Goal: Task Accomplishment & Management: Use online tool/utility

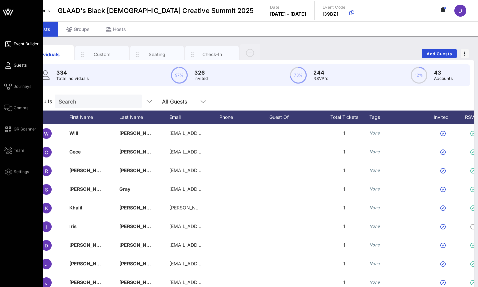
click at [17, 41] on span "Event Builder" at bounding box center [26, 44] width 25 height 6
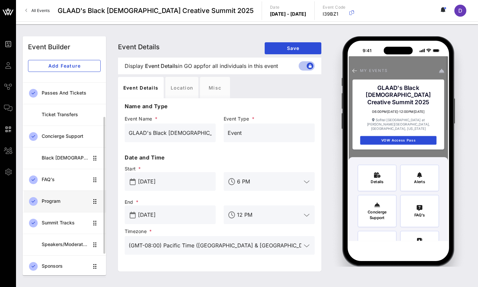
scroll to position [60, 0]
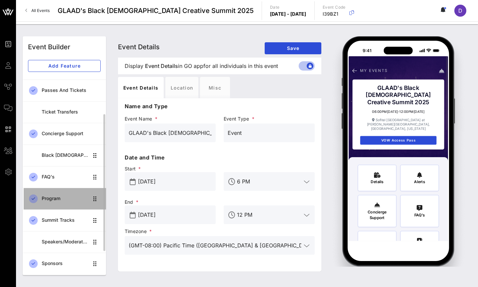
click at [60, 206] on link "Program" at bounding box center [64, 199] width 83 height 22
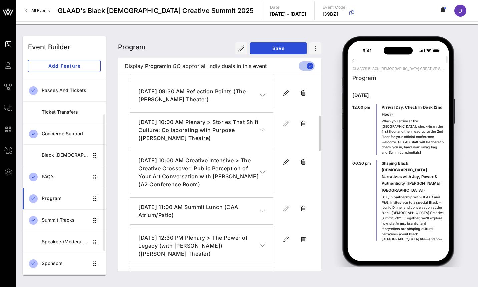
scroll to position [245, 0]
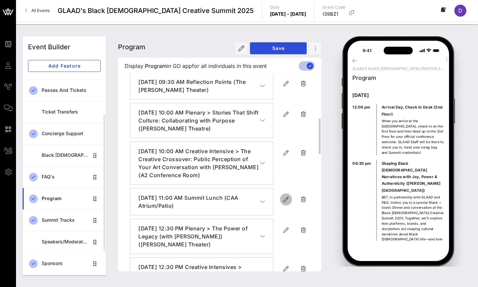
click at [284, 196] on icon "button" at bounding box center [286, 200] width 8 height 8
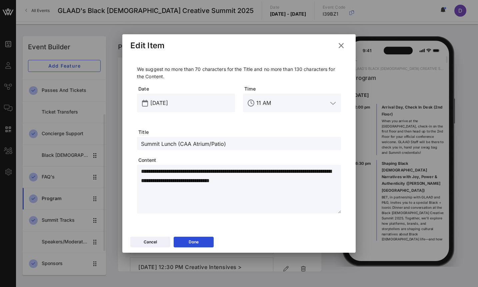
click at [262, 101] on input "11 AM" at bounding box center [291, 103] width 71 height 11
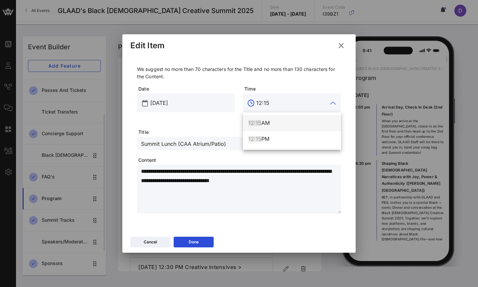
click at [276, 124] on div "12:15 AM" at bounding box center [291, 123] width 87 height 6
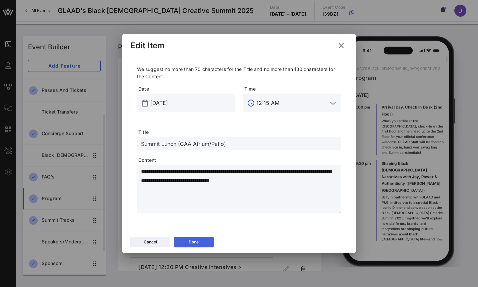
type input "12:15 AM"
click at [190, 240] on div "Done" at bounding box center [194, 242] width 10 height 7
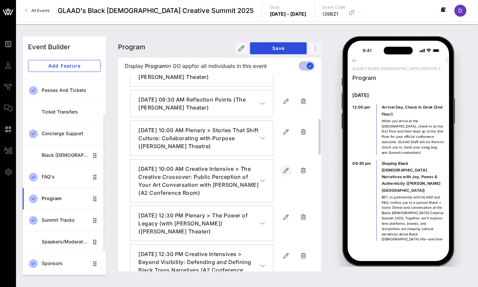
scroll to position [258, 0]
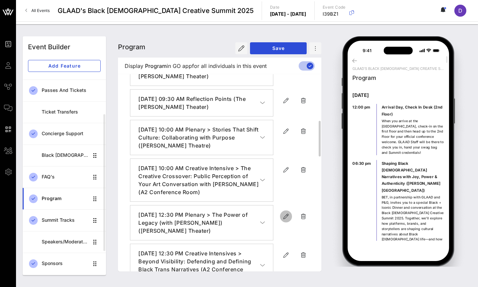
click at [283, 213] on icon "button" at bounding box center [286, 217] width 8 height 8
type input "[DATE]"
type input "12:30 PM"
type input "Plenary > The Power of Legacy (with [PERSON_NAME]) ([PERSON_NAME] Theater)"
type textarea "**********"
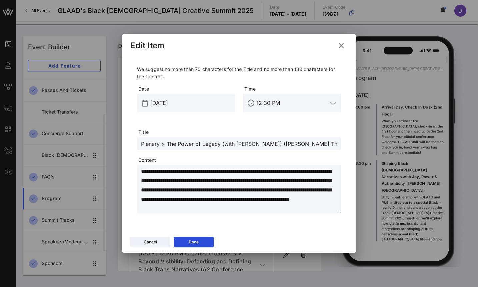
click at [276, 105] on input "12:30 PM" at bounding box center [291, 103] width 71 height 11
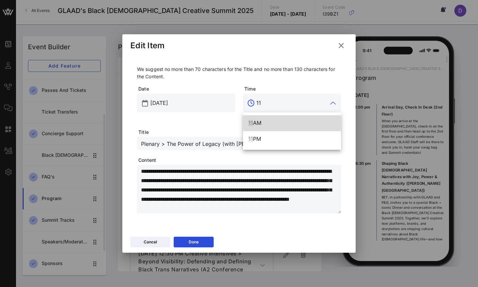
click at [281, 126] on div "11 AM" at bounding box center [291, 123] width 87 height 6
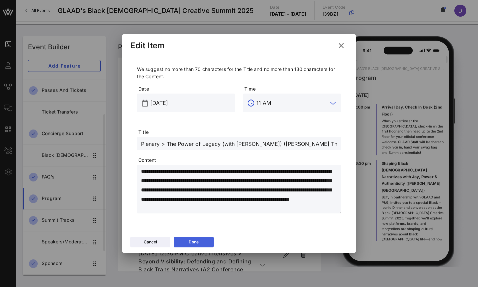
type input "11 AM"
click at [206, 241] on button "Done" at bounding box center [194, 242] width 40 height 11
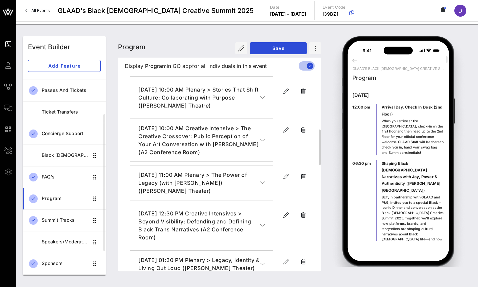
scroll to position [299, 0]
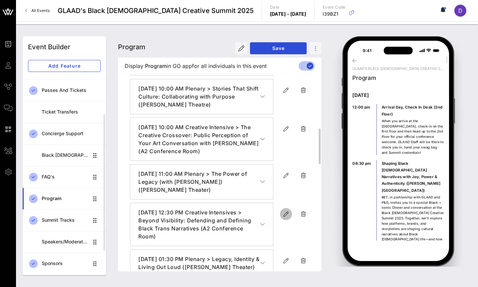
click at [283, 210] on icon "button" at bounding box center [286, 214] width 8 height 8
type input "[DATE]"
type input "12:30 PM"
type input "Creative Intensives > Beyond Visibility: Defending and Defining Black Trans Nar…"
type textarea "**********"
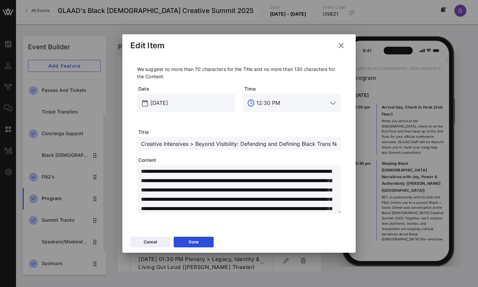
click at [264, 107] on input "12:30 PM" at bounding box center [291, 103] width 71 height 11
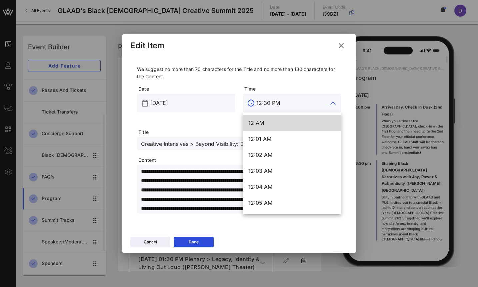
click at [264, 107] on input "12:30 PM" at bounding box center [291, 103] width 71 height 11
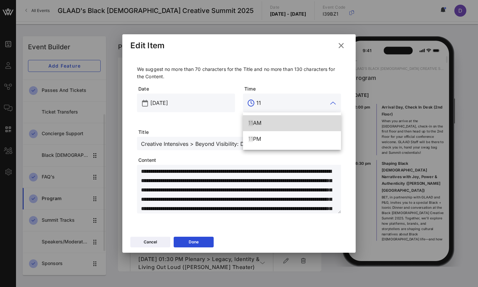
click at [271, 123] on div "11 AM" at bounding box center [291, 123] width 87 height 6
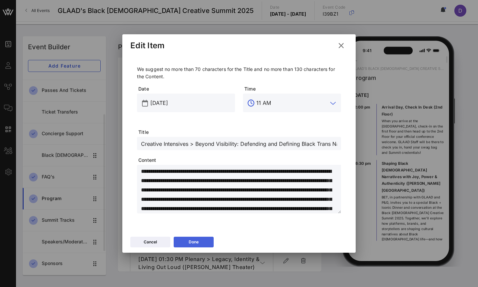
type input "11 AM"
click at [199, 244] on button "Done" at bounding box center [194, 242] width 40 height 11
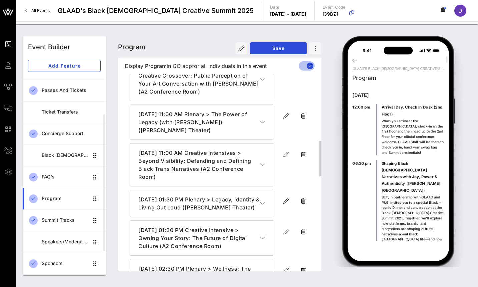
scroll to position [361, 0]
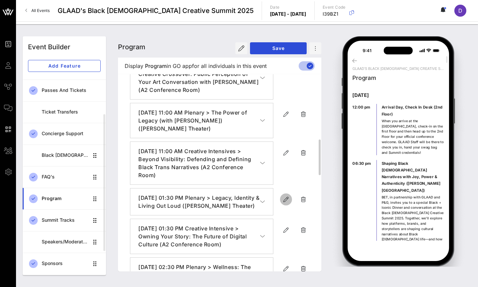
click at [285, 196] on icon "button" at bounding box center [286, 200] width 8 height 8
type input "[DATE]"
type input "1:30 PM"
type input "Plenary > Legacy, Identity & Living Out Loud ([PERSON_NAME] Theater)"
type textarea "**********"
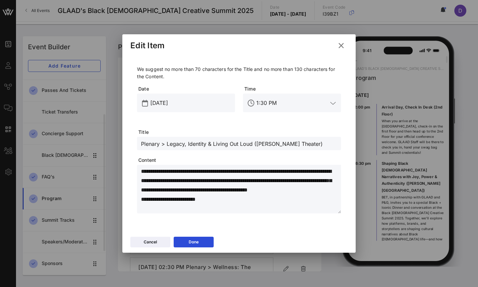
drag, startPoint x: 166, startPoint y: 145, endPoint x: 295, endPoint y: 147, distance: 129.1
click at [295, 147] on input "Plenary > Legacy, Identity & Living Out Loud ([PERSON_NAME] Theater)" at bounding box center [239, 143] width 196 height 9
paste input "SHOWING UP & SHOWING OUT: ADVOCACY BEYOND THE SCREEN"
type input "Plenary > SHOWING UP & SHOWING OUT: ADVOCACY BEYOND THE SCREEN"
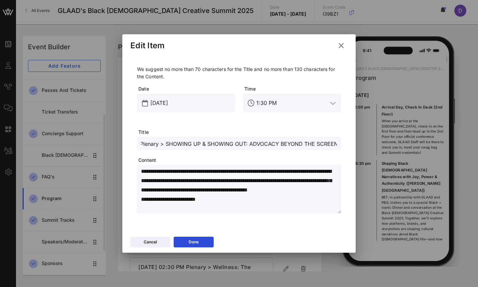
scroll to position [0, 0]
click at [201, 174] on textarea "**********" at bounding box center [241, 190] width 200 height 47
click at [202, 186] on textarea "**********" at bounding box center [241, 190] width 200 height 47
paste textarea "**********"
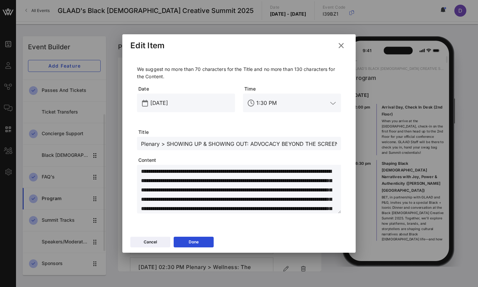
scroll to position [45, 0]
type textarea "**********"
click at [190, 244] on div "Done" at bounding box center [194, 242] width 10 height 7
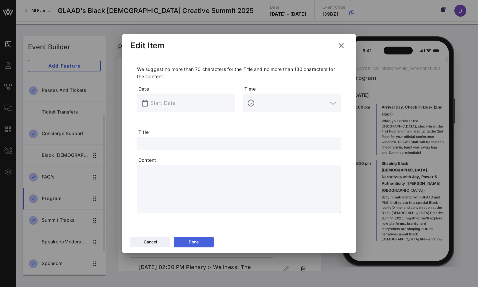
scroll to position [0, 0]
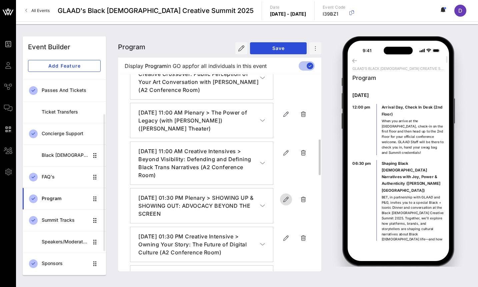
click at [287, 196] on icon "button" at bounding box center [286, 200] width 8 height 8
type input "[DATE]"
type input "1:30 PM"
type input "Plenary > SHOWING UP & SHOWING OUT: ADVOCACY BEYOND THE SCREEN"
type textarea "**********"
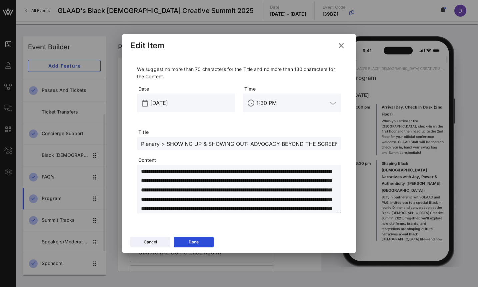
drag, startPoint x: 171, startPoint y: 143, endPoint x: 191, endPoint y: 143, distance: 20.7
click at [191, 143] on input "Plenary > SHOWING UP & SHOWING OUT: ADVOCACY BEYOND THE SCREEN" at bounding box center [239, 143] width 196 height 9
drag, startPoint x: 203, startPoint y: 145, endPoint x: 238, endPoint y: 144, distance: 34.7
click at [238, 144] on input "Plenary > Showing U & SHOWING OUT: ADVOCACY BEYOND THE SCREEN" at bounding box center [239, 143] width 196 height 9
drag, startPoint x: 239, startPoint y: 144, endPoint x: 265, endPoint y: 145, distance: 25.7
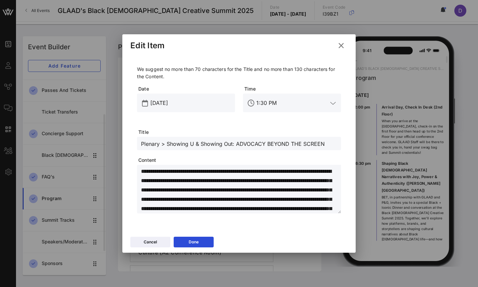
click at [265, 145] on input "Plenary > Showing U & Showing Out: ADVOCACY BEYOND THE SCREEN" at bounding box center [239, 143] width 196 height 9
drag, startPoint x: 264, startPoint y: 144, endPoint x: 324, endPoint y: 143, distance: 59.0
click at [324, 143] on input "Plenary > Showing U & Showing Out: Advocacy BEYOND THE SCREEN" at bounding box center [239, 143] width 196 height 9
type input "Plenary > Showing U & Showing Out: Advocacy Beyond the Screen"
click at [196, 241] on button "Done" at bounding box center [194, 242] width 40 height 11
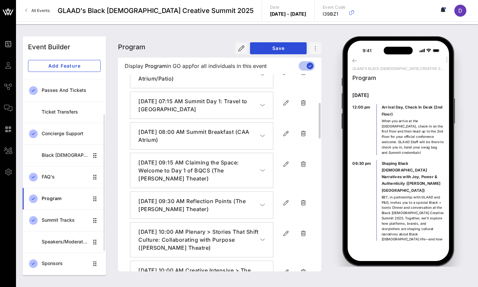
scroll to position [156, 0]
click at [287, 129] on icon "button" at bounding box center [286, 133] width 8 height 8
type input "[DATE]"
type input "8 AM"
type input "Summit Breakfast (CAA Atrium)"
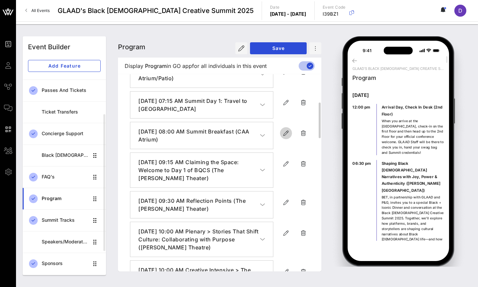
type textarea "**********"
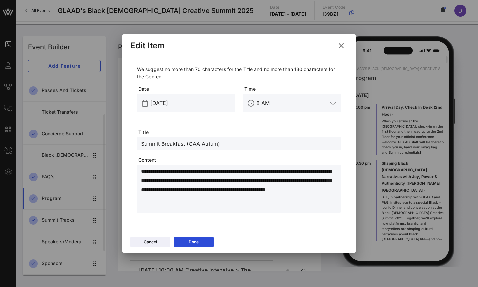
click at [193, 143] on input "Summit Breakfast (CAA Atrium)" at bounding box center [239, 143] width 196 height 9
click at [188, 144] on input "Summit Breakfast (CAA Atrium)" at bounding box center [239, 143] width 196 height 9
drag, startPoint x: 186, startPoint y: 143, endPoint x: 226, endPoint y: 145, distance: 39.7
click at [228, 145] on input "Summit Breakfast (CAA Atrium)" at bounding box center [239, 143] width 196 height 9
paste input "2nd FL Lounge & Patio"
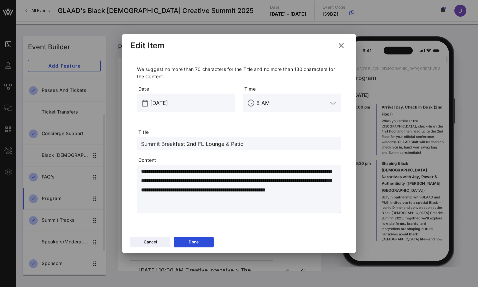
click at [187, 146] on input "Summit Breakfast 2nd FL Lounge & Patio" at bounding box center [239, 143] width 196 height 9
click at [255, 144] on input "Summit Breakfast (2nd FL Lounge & Patio" at bounding box center [239, 143] width 196 height 9
type input "Summit Breakfast (2nd FL Lounge & Patio)"
click at [206, 238] on button "Done" at bounding box center [194, 242] width 40 height 11
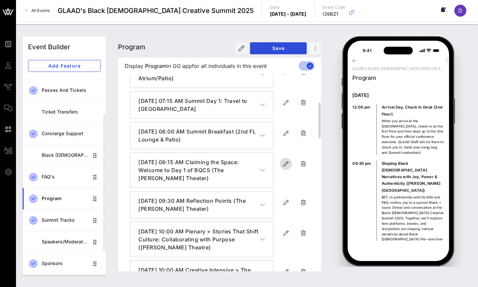
click at [283, 160] on icon "button" at bounding box center [286, 164] width 8 height 8
type input "[DATE]"
type input "9:15 AM"
type input "Claiming the Space: Welcome to Day 1 of BQCS (The [PERSON_NAME] Theater)"
type textarea "**********"
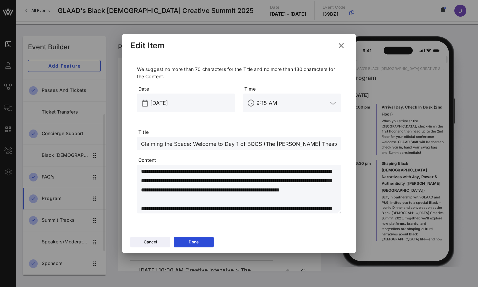
drag, startPoint x: 264, startPoint y: 144, endPoint x: 307, endPoint y: 144, distance: 42.7
click at [307, 144] on input "Claiming the Space: Welcome to Day 1 of BQCS (The [PERSON_NAME] Theater)" at bounding box center [239, 143] width 196 height 9
paste input "[PERSON_NAME] Theater"
type input "Claiming the Space: Welcome to Day 1 of BQCS ([PERSON_NAME] Theater)"
click at [198, 243] on div "Done" at bounding box center [194, 242] width 10 height 7
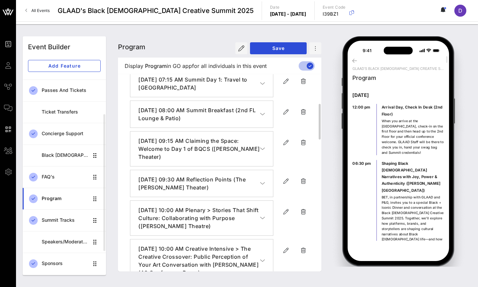
scroll to position [190, 0]
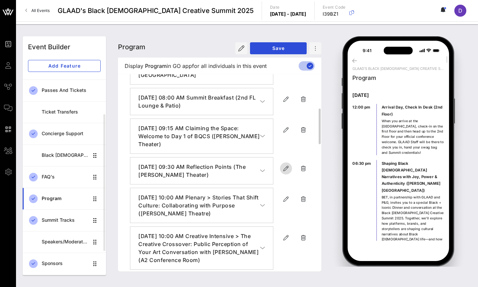
click at [284, 165] on icon "button" at bounding box center [286, 169] width 8 height 8
type input "[DATE]"
type input "9:30 AM"
type input "Reflection Points (The [PERSON_NAME] Theater)"
type textarea "**********"
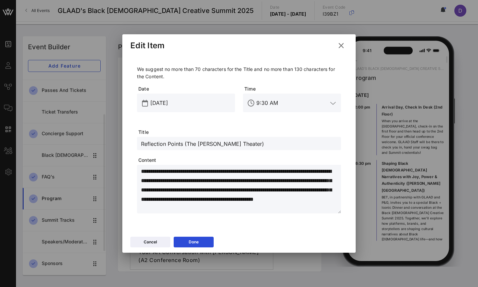
drag, startPoint x: 188, startPoint y: 144, endPoint x: 230, endPoint y: 144, distance: 42.0
click at [230, 144] on input "Reflection Points (The [PERSON_NAME] Theater)" at bounding box center [239, 143] width 196 height 9
paste input "[PERSON_NAME] Theater"
type input "Reflection Points ([PERSON_NAME] Theater)"
click at [200, 237] on button "Done" at bounding box center [194, 242] width 40 height 11
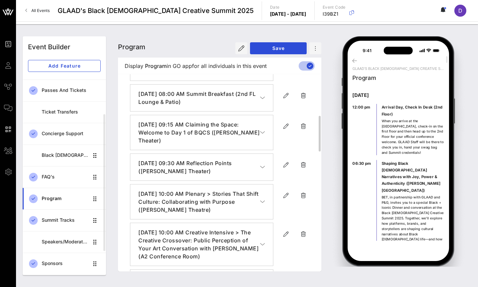
scroll to position [206, 0]
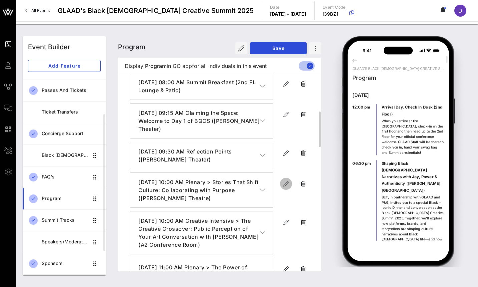
click at [287, 180] on icon "button" at bounding box center [286, 184] width 8 height 8
type input "[DATE]"
type input "10 AM"
type input "Plenary > Stories That Shift Culture: Collaborating with Purpose ([PERSON_NAME]…"
type textarea "**********"
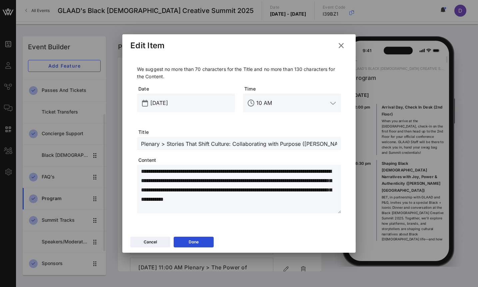
scroll to position [0, 2]
drag, startPoint x: 304, startPoint y: 144, endPoint x: 335, endPoint y: 145, distance: 31.0
click at [335, 145] on input "Plenary > Stories That Shift Culture: Collaborating with Purpose ([PERSON_NAME]…" at bounding box center [239, 143] width 196 height 9
paste input "[PERSON_NAME] Theater"
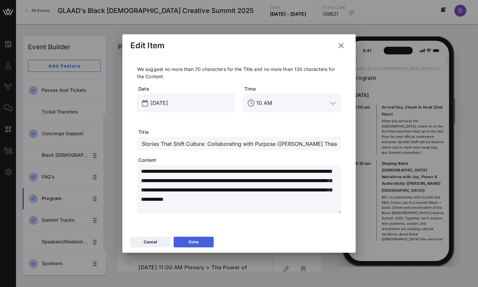
type input "Plenary > Stories That Shift Culture: Collaborating with Purpose ([PERSON_NAME]…"
click at [199, 246] on button "Done" at bounding box center [194, 242] width 40 height 11
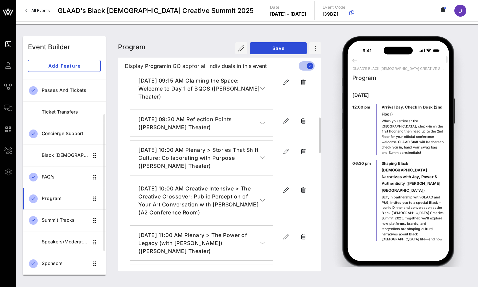
scroll to position [238, 0]
click at [286, 186] on icon "button" at bounding box center [286, 190] width 8 height 8
type input "[DATE]"
type input "10 AM"
type input "Creative Intensive > The Creative Crossover: Public Perception of Your Art Conv…"
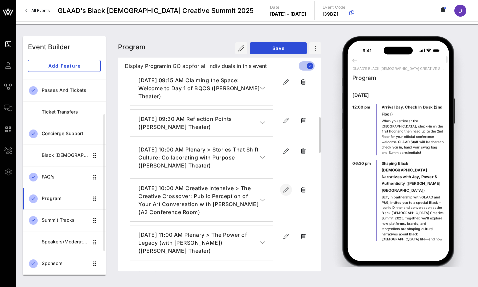
type textarea "**********"
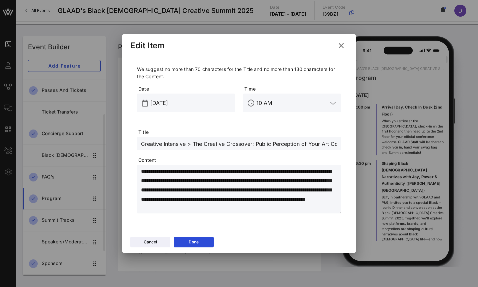
click at [217, 143] on input "Creative Intensive > The Creative Crossover: Public Perception of Your Art Conv…" at bounding box center [239, 143] width 196 height 9
drag, startPoint x: 218, startPoint y: 144, endPoint x: 344, endPoint y: 145, distance: 125.7
click at [344, 145] on div "**********" at bounding box center [238, 141] width 217 height 172
click at [284, 144] on input "Creative Intensive > The Creative Crossover: Public Perception of Your Art Conv…" at bounding box center [239, 143] width 196 height 9
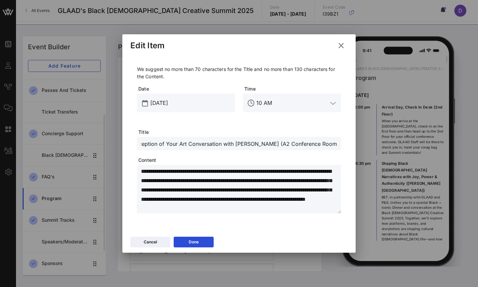
drag, startPoint x: 281, startPoint y: 144, endPoint x: 333, endPoint y: 144, distance: 51.0
click at [333, 144] on input "Creative Intensive > The Creative Crossover: Public Perception of Your Art Conv…" at bounding box center [239, 143] width 196 height 9
paste input "2A Conference Room"
type input "Creative Intensive > The Creative Crossover: Public Perception of Your Art Conv…"
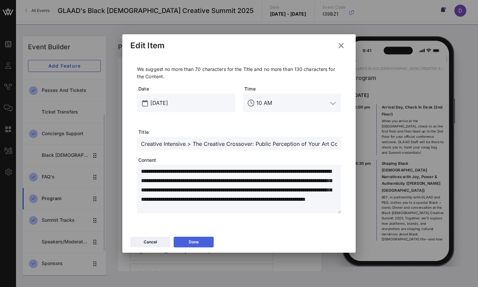
click at [202, 243] on button "Done" at bounding box center [194, 242] width 40 height 11
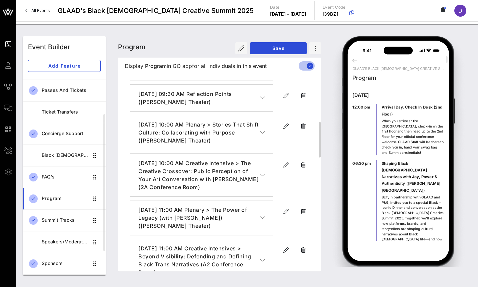
scroll to position [284, 0]
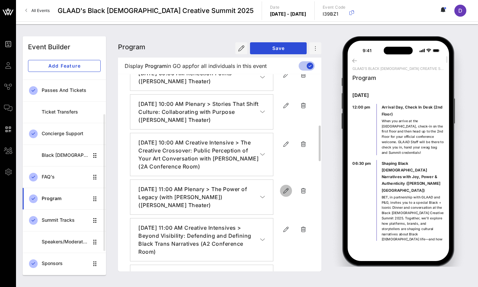
click at [286, 187] on icon "button" at bounding box center [286, 191] width 8 height 8
type input "[DATE]"
type input "11 AM"
type input "Plenary > The Power of Legacy (with [PERSON_NAME]) ([PERSON_NAME] Theater)"
type textarea "**********"
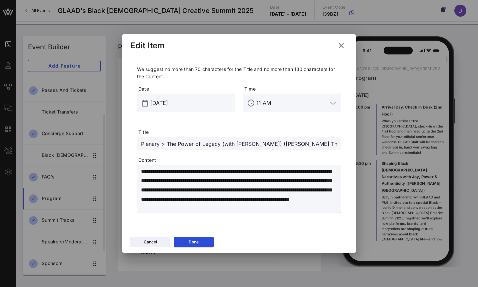
drag, startPoint x: 272, startPoint y: 142, endPoint x: 303, endPoint y: 142, distance: 30.7
click at [303, 142] on input "Plenary > The Power of Legacy (with [PERSON_NAME]) ([PERSON_NAME] Theater)" at bounding box center [239, 143] width 196 height 9
paste input "[PERSON_NAME] Theater"
type input "Plenary > The Power of Legacy (with [PERSON_NAME]) ([PERSON_NAME] Theater)"
click at [189, 245] on div "Done" at bounding box center [194, 242] width 10 height 7
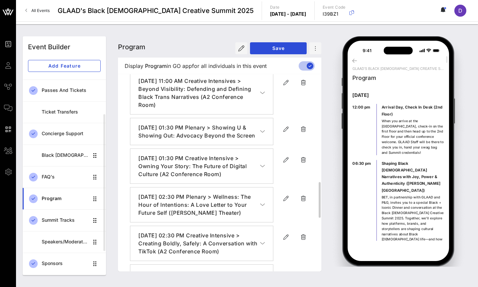
scroll to position [469, 0]
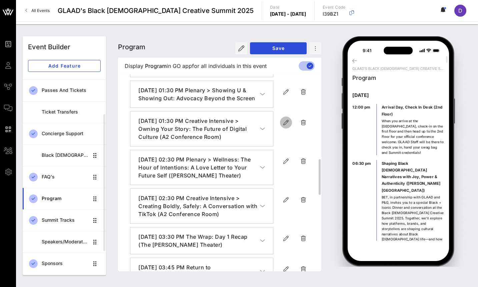
click at [286, 123] on icon "button" at bounding box center [286, 123] width 8 height 8
type input "[DATE]"
type input "1:30 PM"
type input "Creative Intensive > Owning Your Story: The Future of Digital Culture (A2 Confe…"
type textarea "**********"
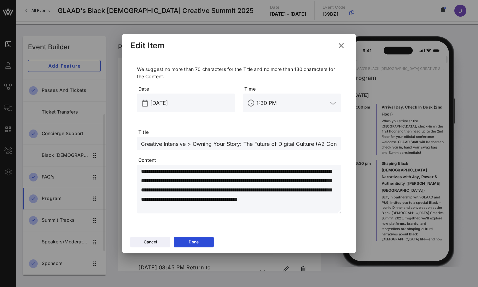
click at [327, 146] on input "Creative Intensive > Owning Your Story: The Future of Digital Culture (A2 Confe…" at bounding box center [239, 143] width 196 height 9
type input "Creative Intensive > Owning Your Story: The Future of Digital Culture (2A Confe…"
click at [196, 240] on div "Done" at bounding box center [194, 242] width 10 height 7
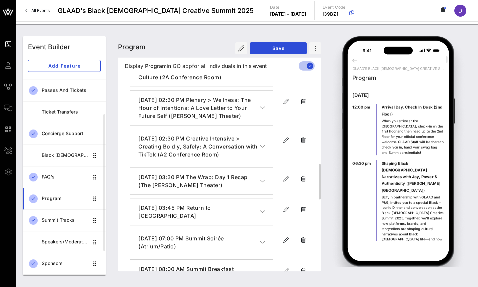
scroll to position [513, 0]
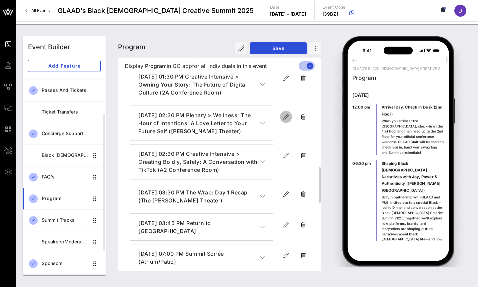
click at [288, 118] on icon "button" at bounding box center [286, 117] width 8 height 8
type input "[DATE]"
type input "2:30 PM"
type input "Plenary > Wellness: The Hour of Intentions: A Love Letter to Your Future Self (…"
type textarea "**********"
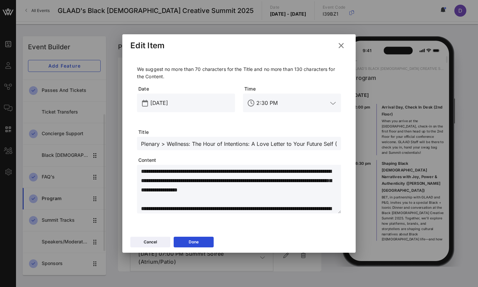
scroll to position [0, 34]
drag, startPoint x: 302, startPoint y: 141, endPoint x: 360, endPoint y: 140, distance: 57.7
click at [360, 141] on div "Event Builder Guests Journeys Comms QR Scanner Team Settings GLAAD's Black [DEM…" at bounding box center [239, 143] width 478 height 287
click at [307, 147] on input "Plenary > Wellness: The Hour of Intentions: A Love Letter to Your Future Self (…" at bounding box center [239, 143] width 196 height 9
drag, startPoint x: 303, startPoint y: 144, endPoint x: 335, endPoint y: 144, distance: 32.0
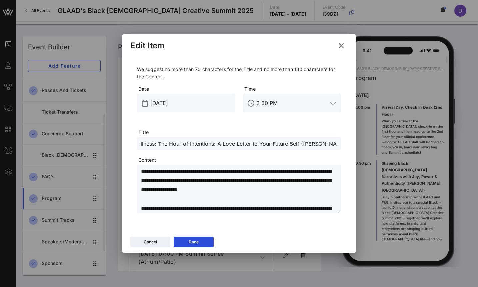
click at [335, 144] on input "Plenary > Wellness: The Hour of Intentions: A Love Letter to Your Future Self (…" at bounding box center [239, 143] width 196 height 9
paste input "[PERSON_NAME]"
drag, startPoint x: 303, startPoint y: 141, endPoint x: 340, endPoint y: 143, distance: 37.4
click at [340, 143] on div "Plenary > Wellness: The Hour of Intentions: A Love Letter to Your Future Self (…" at bounding box center [239, 143] width 204 height 13
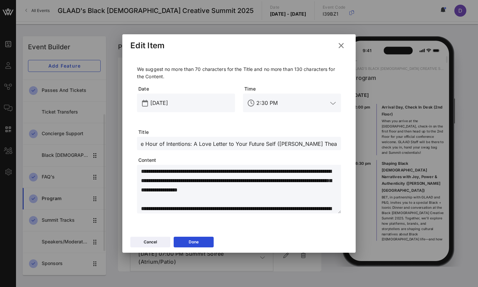
type input "Plenary > Wellness: The Hour of Intentions: A Love Letter to Your Future Self (…"
click at [267, 199] on textarea "**********" at bounding box center [241, 190] width 200 height 47
click at [201, 245] on button "Done" at bounding box center [194, 242] width 40 height 11
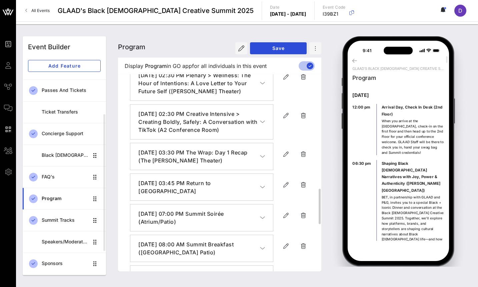
scroll to position [587, 0]
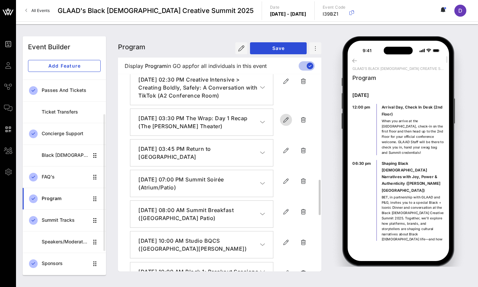
click at [285, 124] on icon "button" at bounding box center [286, 120] width 8 height 8
type input "[DATE]"
type input "3:30 PM"
type input "The Wrap: Day 1 Recap (The [PERSON_NAME] Theater)"
type textarea "**********"
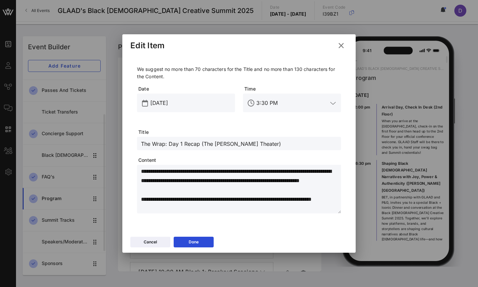
drag, startPoint x: 203, startPoint y: 145, endPoint x: 246, endPoint y: 145, distance: 43.0
click at [246, 145] on input "The Wrap: Day 1 Recap (The [PERSON_NAME] Theater)" at bounding box center [239, 143] width 196 height 9
paste input "[PERSON_NAME]"
type input "The Wrap: Day 1 Recap ([PERSON_NAME] Theater)"
click at [205, 246] on button "Done" at bounding box center [194, 242] width 40 height 11
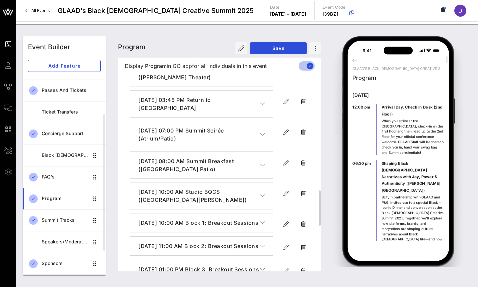
scroll to position [640, 0]
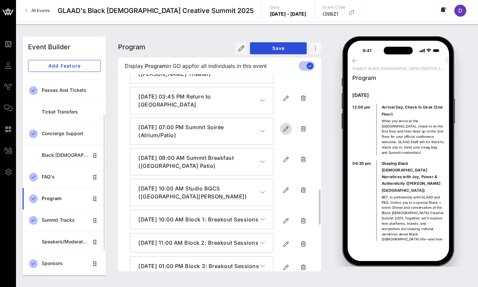
click at [284, 133] on icon "button" at bounding box center [286, 129] width 8 height 8
type input "[DATE]"
type input "7 PM"
type input "Summit Soirée (Atrium/Patio)"
type textarea "**********"
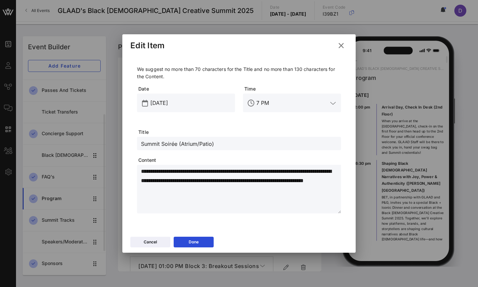
drag, startPoint x: 182, startPoint y: 143, endPoint x: 211, endPoint y: 143, distance: 29.7
click at [211, 143] on input "Summit Soirée (Atrium/Patio)" at bounding box center [239, 143] width 196 height 9
paste input "2nd FL Lounge & Patio"
type input "Summit Soirée (2nd FL Lounge & Patio)"
click at [200, 243] on button "Done" at bounding box center [194, 242] width 40 height 11
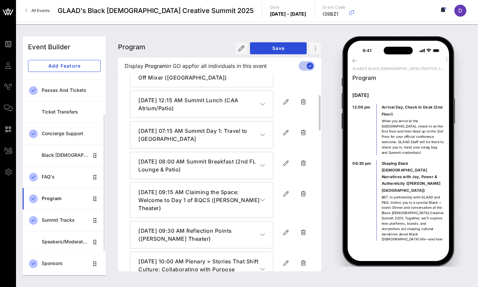
scroll to position [125, 0]
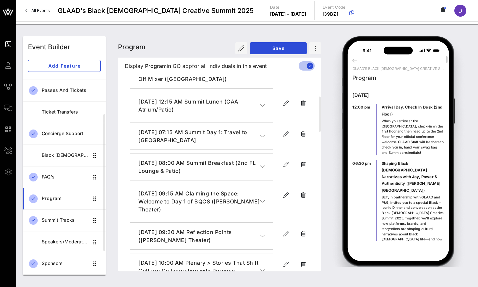
drag, startPoint x: 354, startPoint y: 160, endPoint x: 396, endPoint y: 179, distance: 46.3
click at [398, 179] on div "06:30 pm Shaping Black [DEMOGRAPHIC_DATA] Narratives with Joy, Power & Authenti…" at bounding box center [399, 225] width 92 height 130
click at [403, 199] on span "BET, in partnership with GLAAD and P&G, invites you to a special Black + Iconic…" at bounding box center [413, 242] width 62 height 94
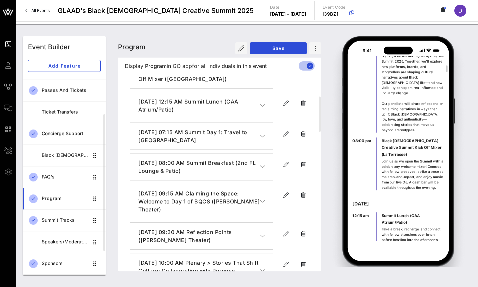
scroll to position [229, 0]
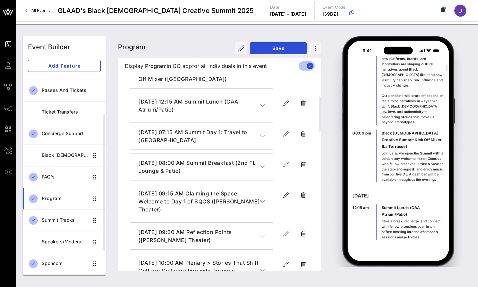
drag, startPoint x: 354, startPoint y: 160, endPoint x: 424, endPoint y: 241, distance: 107.4
click at [424, 241] on div "GLAAD's Black [DEMOGRAPHIC_DATA] Creative Summit 2025 Program [DATE] 12:00 pm A…" at bounding box center [399, 150] width 138 height 233
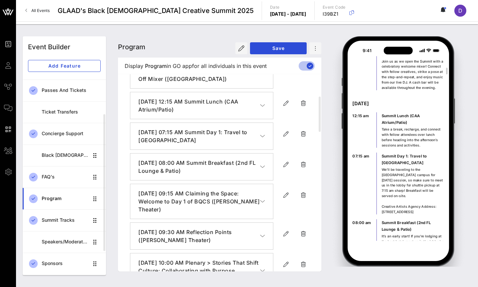
scroll to position [355, 0]
click at [400, 172] on p "We'll be traveling to the [GEOGRAPHIC_DATA] campus for [DATE] session, so make …" at bounding box center [413, 192] width 63 height 48
drag, startPoint x: 399, startPoint y: 170, endPoint x: 352, endPoint y: 70, distance: 111.2
copy div "[DATE] 12:15 am Summit Lunch (CAA Atrium/Patio) Take a break, recharge, and con…"
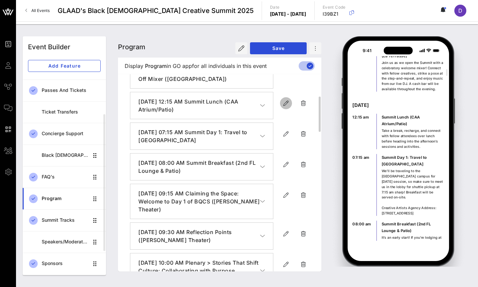
click at [285, 99] on icon "button" at bounding box center [286, 103] width 8 height 8
type input "[DATE]"
type input "12:15 AM"
type input "Summit Lunch (CAA Atrium/Patio)"
type textarea "**********"
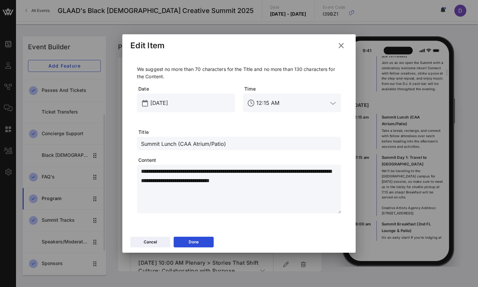
click at [297, 103] on input "12:15 AM" at bounding box center [291, 103] width 71 height 11
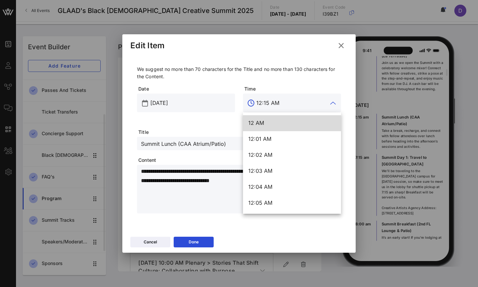
click at [279, 104] on input "12:15 AM" at bounding box center [291, 103] width 71 height 11
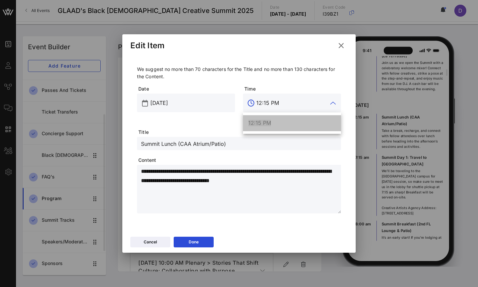
click at [269, 129] on div "12:15 PM" at bounding box center [291, 123] width 87 height 14
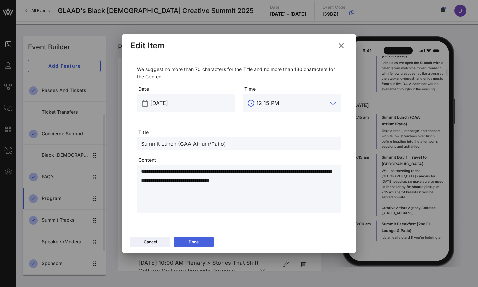
type input "12:15 PM"
click at [210, 241] on button "Done" at bounding box center [194, 242] width 40 height 11
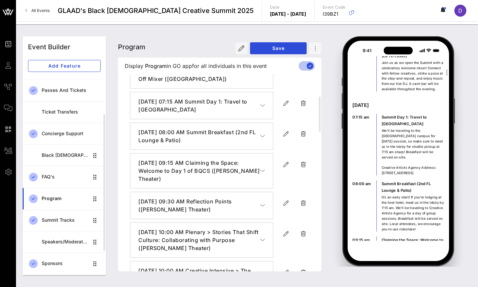
drag, startPoint x: 354, startPoint y: 142, endPoint x: 418, endPoint y: 187, distance: 78.0
click at [418, 187] on div "08:00 am Summit Breakfast (2nd FL Lounge & Patio) It’s an early start! If you’r…" at bounding box center [399, 205] width 92 height 51
copy div "8:00 am Summit Breakfast (2nd FL Lounge & Patio) It’s an early start! If you’re…"
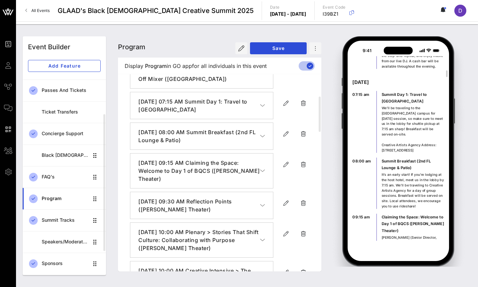
click at [383, 214] on p "Claiming the Space: Welcome to Day 1 of BQCS ([PERSON_NAME] Theater)" at bounding box center [413, 224] width 63 height 20
drag, startPoint x: 382, startPoint y: 174, endPoint x: 400, endPoint y: 186, distance: 22.0
click at [400, 214] on p "Claiming the Space: Welcome to Day 1 of BQCS ([PERSON_NAME] Theater)" at bounding box center [413, 224] width 63 height 20
copy p "Claiming the Space: Welcome to Day 1 of BQCS ([PERSON_NAME] Theater)"
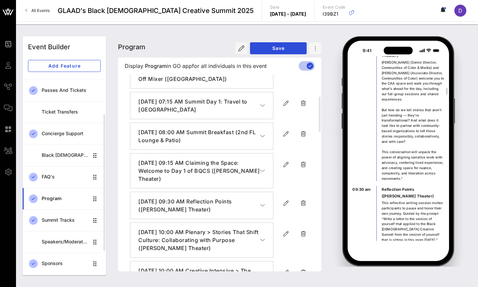
scroll to position [642, 0]
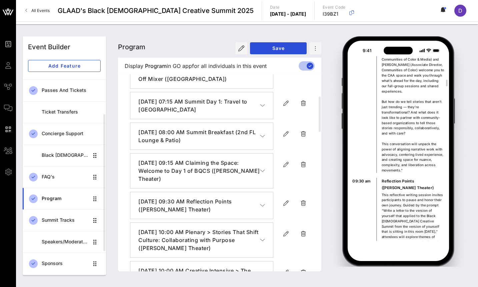
drag, startPoint x: 353, startPoint y: 137, endPoint x: 374, endPoint y: 137, distance: 21.3
click at [374, 178] on div "09:30 am Reflection Points ([PERSON_NAME] Theater) This reflective writing sess…" at bounding box center [399, 235] width 92 height 115
copy p "09:30 am"
click at [399, 178] on p "Reflection Points ([PERSON_NAME] Theater)" at bounding box center [413, 184] width 63 height 13
drag, startPoint x: 398, startPoint y: 145, endPoint x: 388, endPoint y: 141, distance: 11.2
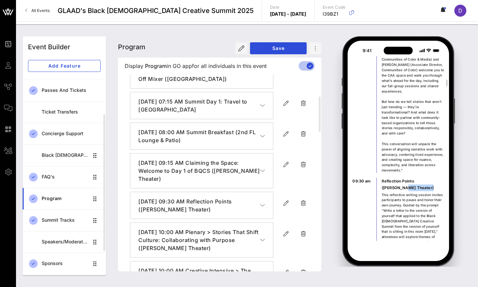
click at [388, 178] on p "Reflection Points ([PERSON_NAME] Theater)" at bounding box center [413, 184] width 63 height 13
copy div "Reflection Points ([PERSON_NAME] Theater)"
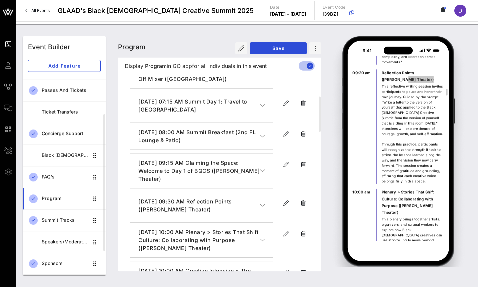
scroll to position [798, 0]
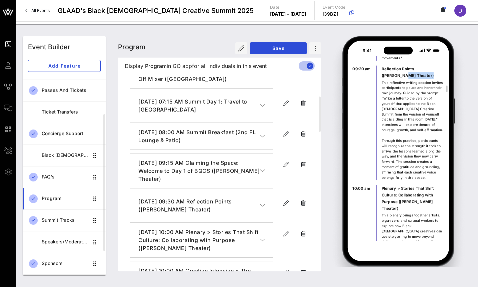
drag, startPoint x: 370, startPoint y: 146, endPoint x: 351, endPoint y: 146, distance: 18.7
copy p "10:00 am"
drag, startPoint x: 444, startPoint y: 159, endPoint x: 380, endPoint y: 147, distance: 65.9
click at [380, 185] on div "10:00 am Plenary > Stories That Shift Culture: Collaborating with Purpose ([PER…" at bounding box center [399, 265] width 92 height 160
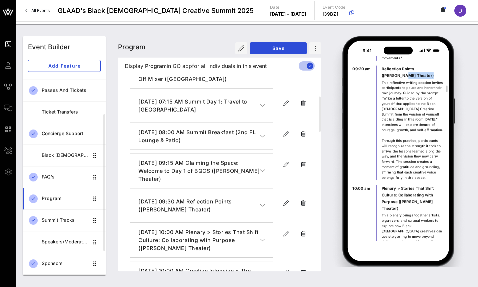
copy p "Plenary > Stories That Shift Culture: Collaborating with Purpose ([PERSON_NAME]…"
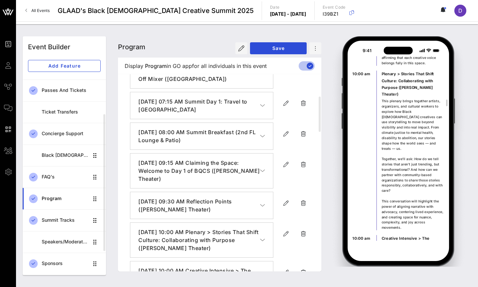
scroll to position [968, 0]
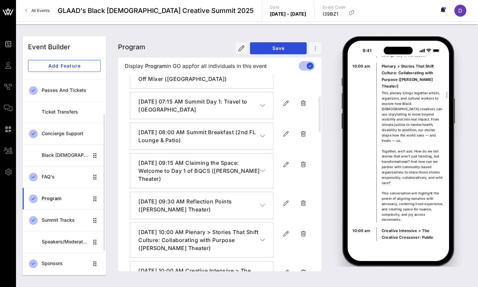
drag, startPoint x: 354, startPoint y: 176, endPoint x: 371, endPoint y: 176, distance: 17.7
click at [371, 227] on p "10:00 am" at bounding box center [362, 230] width 19 height 7
drag, startPoint x: 370, startPoint y: 175, endPoint x: 354, endPoint y: 175, distance: 16.3
click at [354, 227] on p "10:00 am" at bounding box center [362, 230] width 19 height 7
copy p "0:00 am"
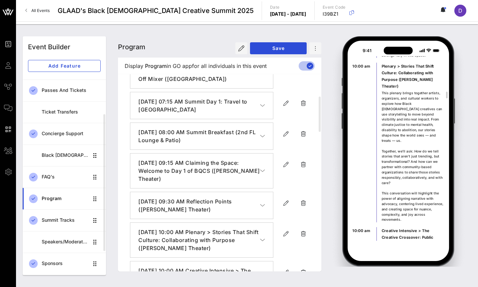
drag, startPoint x: 440, startPoint y: 201, endPoint x: 377, endPoint y: 176, distance: 67.3
click at [377, 227] on div "10:00 am Creative Intensive > The Creative Crossover: Public Perception of Your…" at bounding box center [399, 284] width 92 height 115
copy div "Creative Intensive > The Creative Crossover: Public Perception of Your Art Conv…"
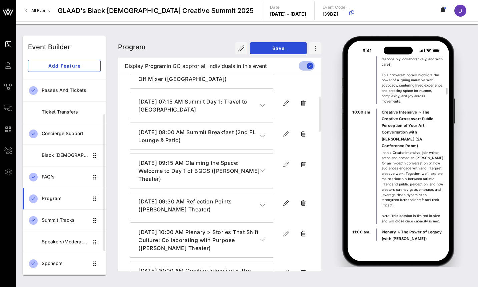
scroll to position [1137, 0]
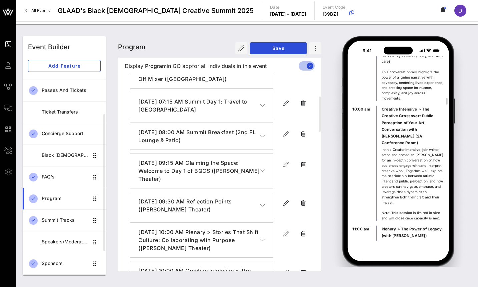
drag, startPoint x: 354, startPoint y: 168, endPoint x: 372, endPoint y: 168, distance: 17.7
click at [372, 226] on p "11:00 am" at bounding box center [362, 229] width 19 height 7
drag, startPoint x: 353, startPoint y: 168, endPoint x: 371, endPoint y: 168, distance: 18.0
click at [371, 226] on p "11:00 am" at bounding box center [362, 229] width 19 height 7
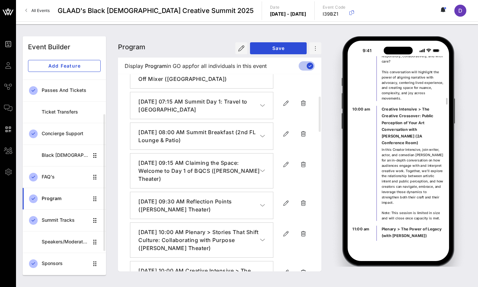
copy p "11:00 am"
drag, startPoint x: 419, startPoint y: 182, endPoint x: 382, endPoint y: 167, distance: 39.7
click at [382, 226] on p "Plenary > The Power of Legacy (with [PERSON_NAME]) ([PERSON_NAME] Theater)" at bounding box center [413, 236] width 63 height 20
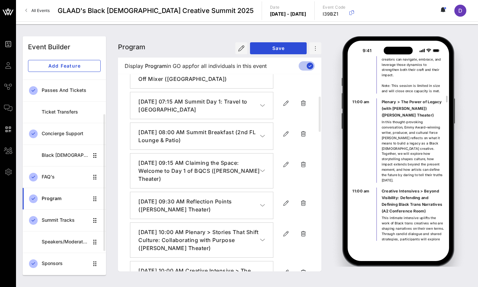
scroll to position [1314, 0]
drag, startPoint x: 353, startPoint y: 123, endPoint x: 369, endPoint y: 123, distance: 15.3
click at [369, 187] on p "11:00 am" at bounding box center [362, 190] width 19 height 7
drag, startPoint x: 426, startPoint y: 144, endPoint x: 382, endPoint y: 123, distance: 48.9
click at [382, 187] on p "Creative Intensives > Beyond Visibility: Defending and Defining Black Trans Nar…" at bounding box center [413, 200] width 63 height 27
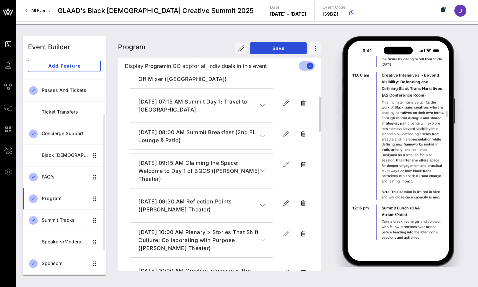
scroll to position [1476, 0]
drag, startPoint x: 354, startPoint y: 140, endPoint x: 372, endPoint y: 139, distance: 18.0
click at [372, 204] on p "12:15 pm" at bounding box center [362, 207] width 19 height 7
drag, startPoint x: 370, startPoint y: 139, endPoint x: 353, endPoint y: 139, distance: 17.7
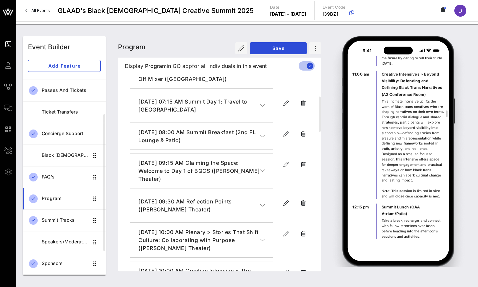
click at [353, 204] on p "12:15 pm" at bounding box center [362, 207] width 19 height 7
drag, startPoint x: 409, startPoint y: 150, endPoint x: 381, endPoint y: 141, distance: 29.3
click at [381, 204] on div "12:15 pm Summit Lunch (CAA Atrium/Patio) Take a break, recharge, and connect wi…" at bounding box center [399, 222] width 92 height 36
drag, startPoint x: 371, startPoint y: 182, endPoint x: 349, endPoint y: 182, distance: 21.7
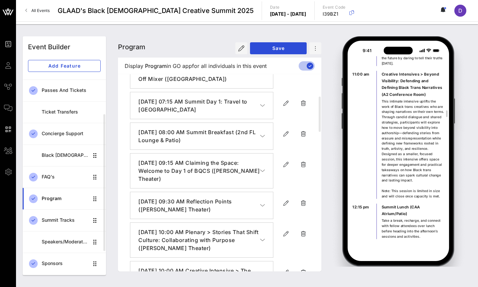
click at [400, 244] on p "Plenary > Showing U & Showing Out: Advocacy Beyond the Screen" at bounding box center [413, 254] width 63 height 20
drag, startPoint x: 400, startPoint y: 193, endPoint x: 382, endPoint y: 180, distance: 22.6
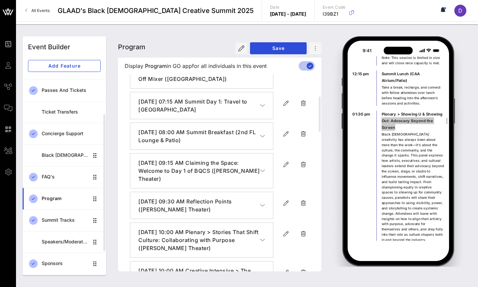
scroll to position [1670, 0]
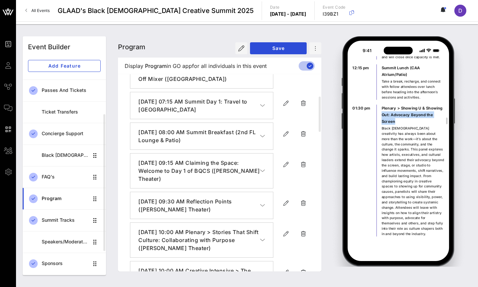
drag, startPoint x: 354, startPoint y: 172, endPoint x: 372, endPoint y: 172, distance: 18.0
click at [372, 241] on p "01:30 pm" at bounding box center [362, 244] width 19 height 7
drag, startPoint x: 381, startPoint y: 173, endPoint x: 443, endPoint y: 186, distance: 63.2
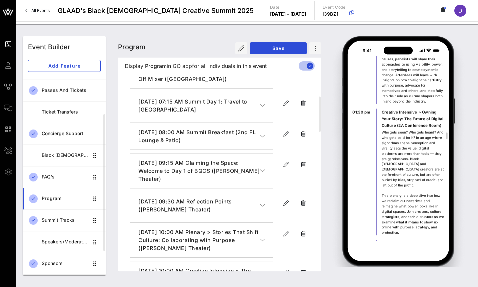
scroll to position [1865, 0]
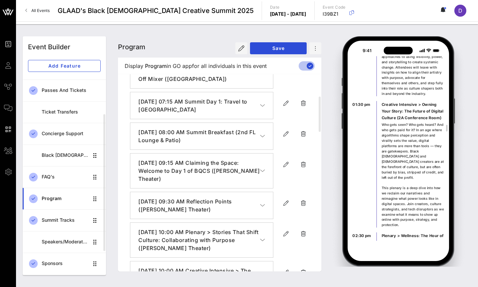
drag, startPoint x: 372, startPoint y: 159, endPoint x: 352, endPoint y: 159, distance: 19.7
click at [352, 159] on div "[DATE] 12:00 pm Arrival Day, Check In Desk (2nd Floor) When you arrive at the S…" at bounding box center [398, 87] width 99 height 2694
drag, startPoint x: 398, startPoint y: 179, endPoint x: 381, endPoint y: 159, distance: 25.6
click at [381, 233] on div "02:30 pm Plenary > Wellness: The Hour of Intentions: A Love Letter to Your Futu…" at bounding box center [399, 289] width 92 height 112
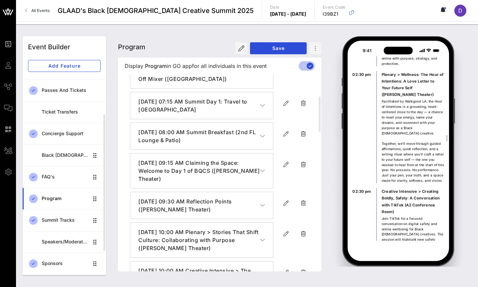
scroll to position [2096, 0]
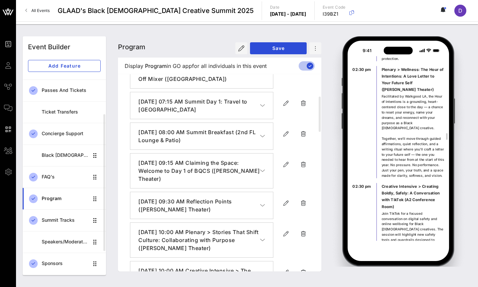
drag, startPoint x: 354, startPoint y: 110, endPoint x: 371, endPoint y: 110, distance: 17.0
click at [371, 183] on p "02:30 pm" at bounding box center [362, 186] width 19 height 7
drag, startPoint x: 395, startPoint y: 128, endPoint x: 380, endPoint y: 109, distance: 23.8
click at [380, 183] on div "02:30 pm Creative Intensive > Creating Boldly, Safely: A Conversation with TikT…" at bounding box center [399, 223] width 92 height 81
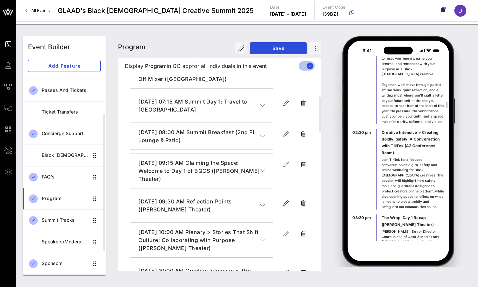
scroll to position [2195, 0]
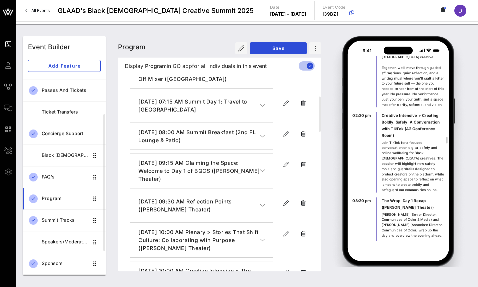
drag, startPoint x: 353, startPoint y: 123, endPoint x: 371, endPoint y: 124, distance: 17.4
click at [371, 197] on p "03:30 pm" at bounding box center [362, 200] width 19 height 7
drag, startPoint x: 382, startPoint y: 124, endPoint x: 423, endPoint y: 129, distance: 40.7
click at [423, 197] on p "The Wrap: Day 1 Recap ([PERSON_NAME] Theater)" at bounding box center [413, 203] width 63 height 13
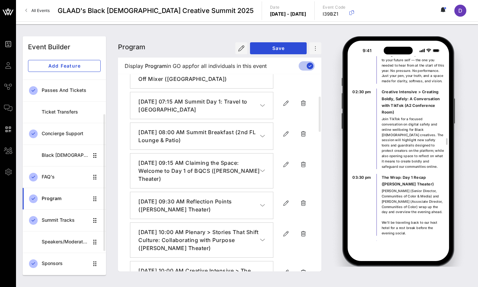
scroll to position [2228, 0]
drag, startPoint x: 371, startPoint y: 166, endPoint x: 352, endPoint y: 166, distance: 19.4
click at [402, 240] on p "Return to Sofitel" at bounding box center [413, 243] width 63 height 7
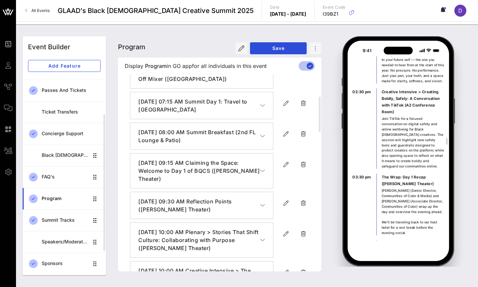
click at [402, 240] on p "Return to Sofitel" at bounding box center [413, 243] width 63 height 7
click at [393, 285] on p "Summit Soirée (2nd FL Lounge & Patio)" at bounding box center [413, 291] width 63 height 13
drag, startPoint x: 395, startPoint y: 217, endPoint x: 381, endPoint y: 211, distance: 15.5
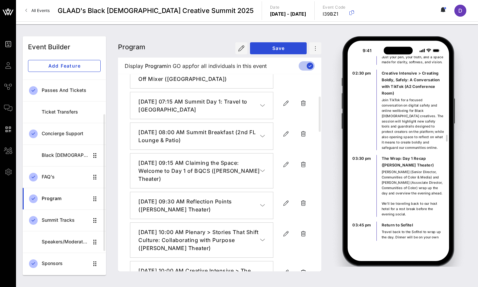
scroll to position [2249, 0]
